Goal: Information Seeking & Learning: Learn about a topic

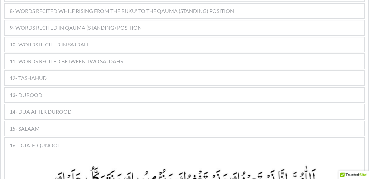
click at [173, 88] on div "13- DUROOD" at bounding box center [184, 95] width 359 height 14
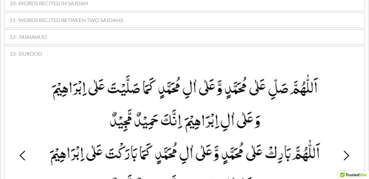
scroll to position [549, 0]
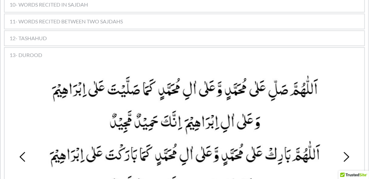
click at [139, 31] on div "12- TASHAHUD" at bounding box center [184, 38] width 359 height 14
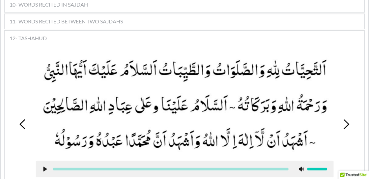
click at [69, 136] on picture at bounding box center [184, 105] width 297 height 98
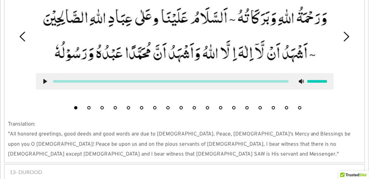
scroll to position [636, 0]
click at [62, 165] on div "13- DUROOD" at bounding box center [184, 172] width 359 height 14
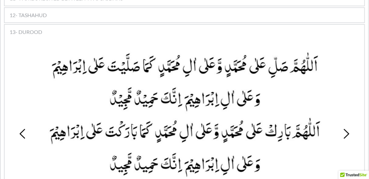
scroll to position [573, 0]
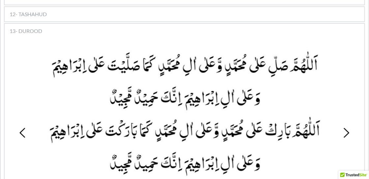
click at [346, 128] on use at bounding box center [346, 133] width 6 height 10
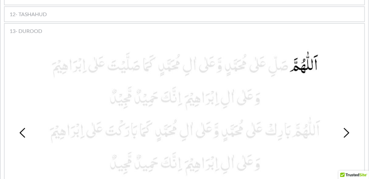
click at [346, 128] on use at bounding box center [346, 133] width 6 height 10
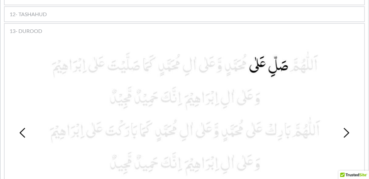
click at [346, 128] on use at bounding box center [346, 133] width 6 height 10
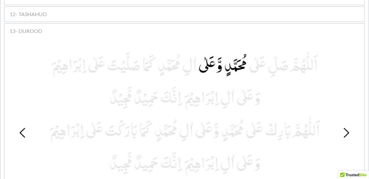
click at [19, 128] on icon at bounding box center [23, 133] width 10 height 10
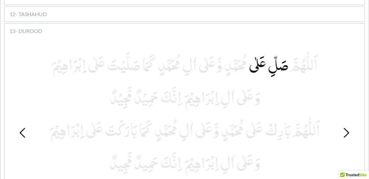
click at [19, 128] on icon at bounding box center [23, 133] width 10 height 10
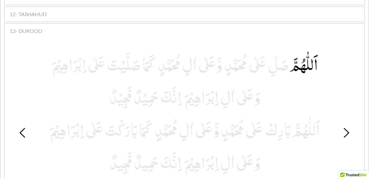
click at [19, 128] on icon at bounding box center [23, 133] width 10 height 10
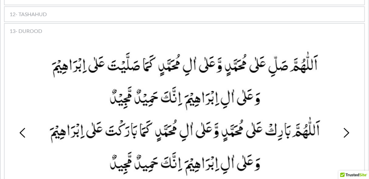
scroll to position [577, 0]
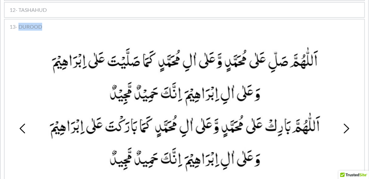
drag, startPoint x: 20, startPoint y: 15, endPoint x: 41, endPoint y: 15, distance: 21.4
click at [41, 23] on span "13- DUROOD" at bounding box center [26, 27] width 33 height 8
click at [34, 23] on span "13- DUROOD" at bounding box center [26, 27] width 33 height 8
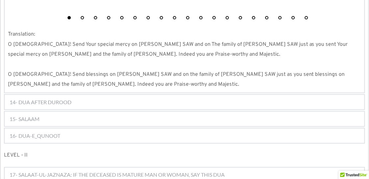
scroll to position [775, 0]
click at [74, 94] on div "14- DUA AFTER DUROOD" at bounding box center [184, 101] width 359 height 14
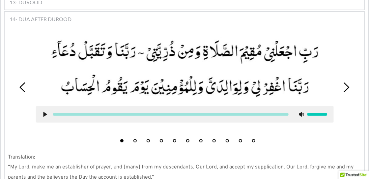
scroll to position [600, 0]
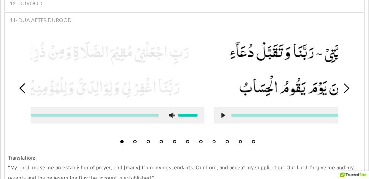
drag, startPoint x: 58, startPoint y: 76, endPoint x: 180, endPoint y: 66, distance: 122.5
click at [214, 66] on picture at bounding box center [362, 69] width 297 height 62
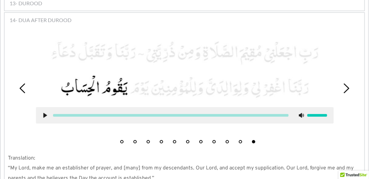
drag, startPoint x: 229, startPoint y: 63, endPoint x: 104, endPoint y: 66, distance: 124.7
click at [104, 66] on picture at bounding box center [184, 69] width 297 height 62
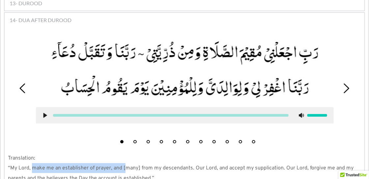
drag, startPoint x: 33, startPoint y: 154, endPoint x: 124, endPoint y: 154, distance: 90.5
click at [124, 165] on span "“My Lord, make me an establisher of prayer, and [many] from my descendants. Our…" at bounding box center [181, 173] width 347 height 16
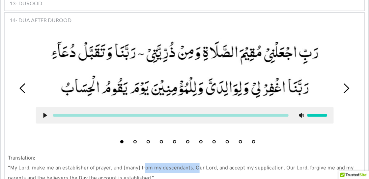
drag, startPoint x: 144, startPoint y: 156, endPoint x: 195, endPoint y: 157, distance: 51.0
click at [195, 165] on span "“My Lord, make me an establisher of prayer, and [many] from my descendants. Our…" at bounding box center [181, 173] width 347 height 16
click at [167, 165] on span "“My Lord, make me an establisher of prayer, and [many] from my descendants. Our…" at bounding box center [181, 173] width 347 height 16
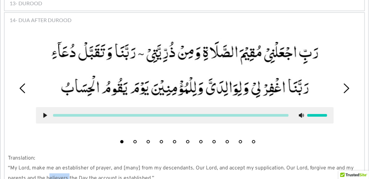
drag, startPoint x: 47, startPoint y: 166, endPoint x: 68, endPoint y: 165, distance: 20.8
click at [68, 165] on span "“My Lord, make me an establisher of prayer, and [many] from my descendants. Our…" at bounding box center [181, 173] width 347 height 16
click at [159, 165] on p "“My Lord, make me an establisher of prayer, and [many] from my descendants. Our…" at bounding box center [184, 173] width 353 height 20
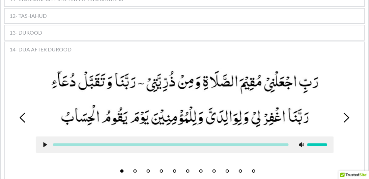
scroll to position [570, 0]
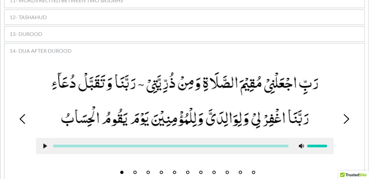
click at [44, 27] on div "13- DUROOD" at bounding box center [184, 34] width 359 height 14
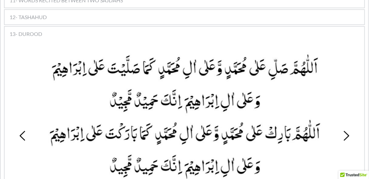
click at [178, 66] on picture at bounding box center [184, 116] width 297 height 129
click at [14, 75] on div "1 2 3 4 5 6 7 8 9 10 11 12 13 14 15 16 17 18 19" at bounding box center [184, 135] width 353 height 183
drag, startPoint x: 243, startPoint y: 50, endPoint x: 237, endPoint y: 51, distance: 6.3
click at [237, 52] on picture at bounding box center [184, 116] width 297 height 129
